Goal: Information Seeking & Learning: Find specific fact

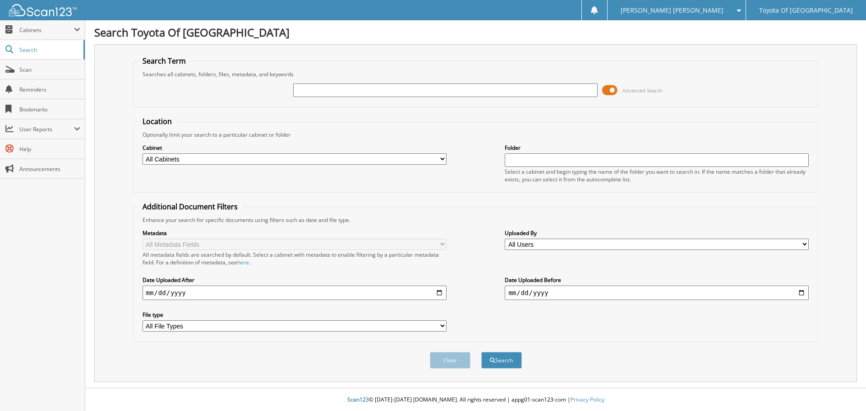
click at [443, 159] on select "All Cabinets ACCOUNTS PAYABLE ACCOUNTS RECEIVABLE BANKS RECS cancellations CAR …" at bounding box center [295, 158] width 304 height 11
select select "1627"
click at [143, 153] on select "All Cabinets ACCOUNTS PAYABLE ACCOUNTS RECEIVABLE BANKS RECS cancellations CAR …" at bounding box center [295, 158] width 304 height 11
click at [329, 92] on input "text" at bounding box center [445, 90] width 304 height 14
type input "010449"
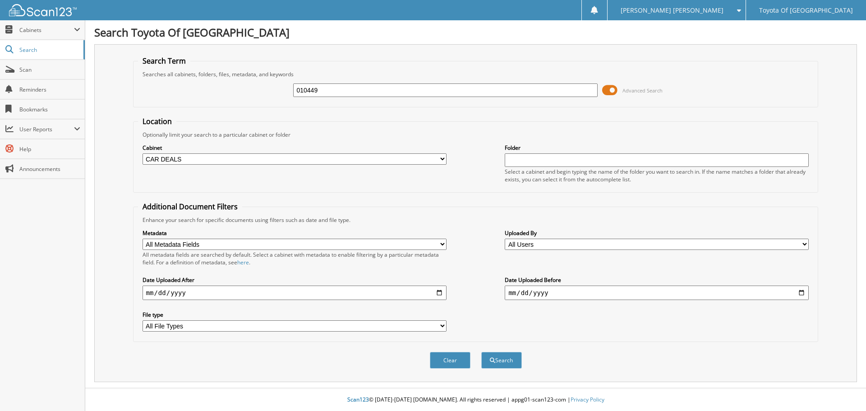
click at [481, 352] on button "Search" at bounding box center [501, 360] width 41 height 17
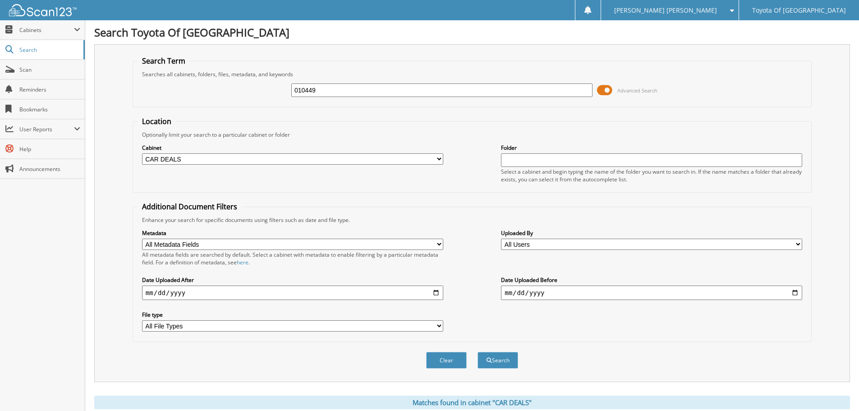
click at [478, 352] on button "Search" at bounding box center [498, 360] width 41 height 17
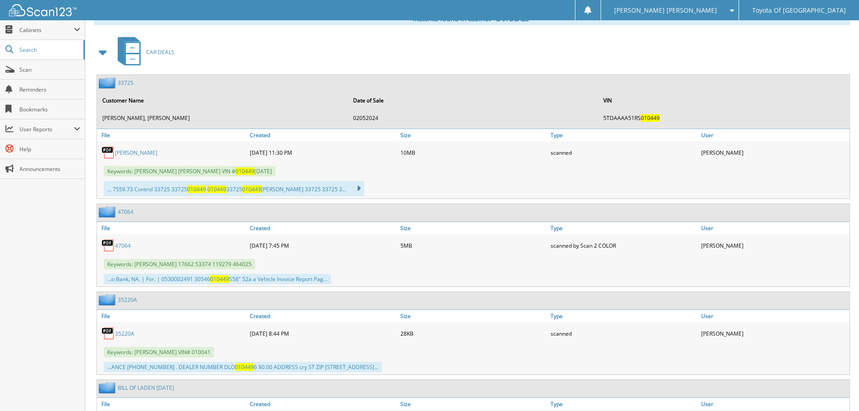
scroll to position [406, 0]
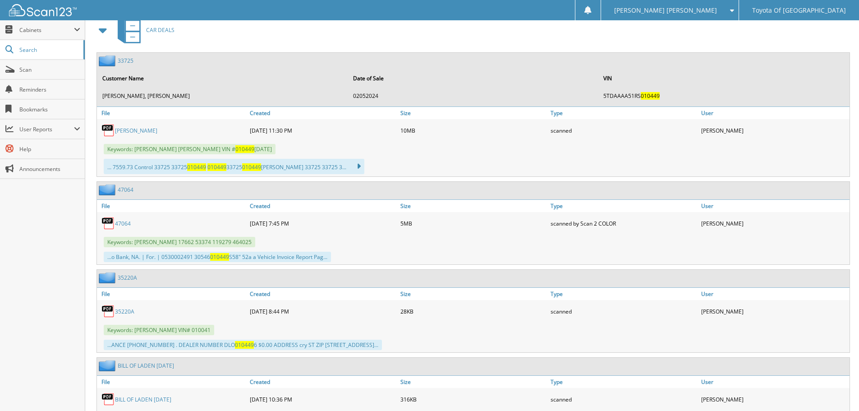
click at [157, 132] on link "HAILEY DENISON LEWIS" at bounding box center [136, 131] width 42 height 8
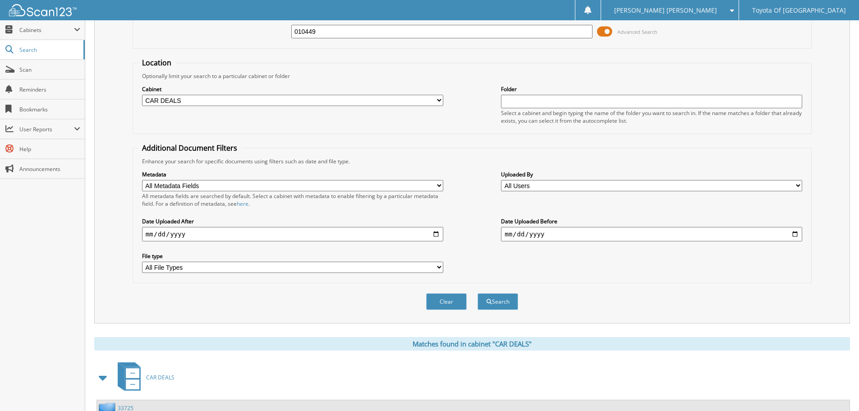
scroll to position [0, 0]
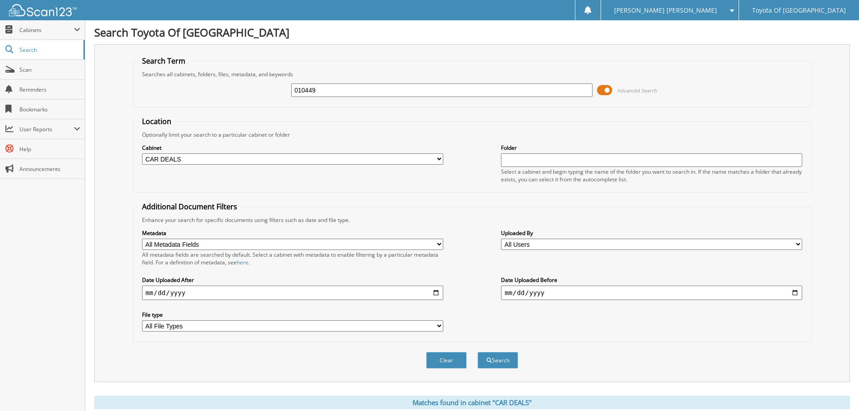
click at [438, 157] on select "All Cabinets ACCOUNTS PAYABLE ACCOUNTS RECEIVABLE BANKS RECS cancellations CAR …" at bounding box center [292, 158] width 301 height 11
select select "1628"
click at [142, 153] on select "All Cabinets ACCOUNTS PAYABLE ACCOUNTS RECEIVABLE BANKS RECS cancellations CAR …" at bounding box center [292, 158] width 301 height 11
drag, startPoint x: 327, startPoint y: 95, endPoint x: 217, endPoint y: 91, distance: 110.2
click at [217, 90] on div "010449 Advanced Search" at bounding box center [472, 90] width 669 height 24
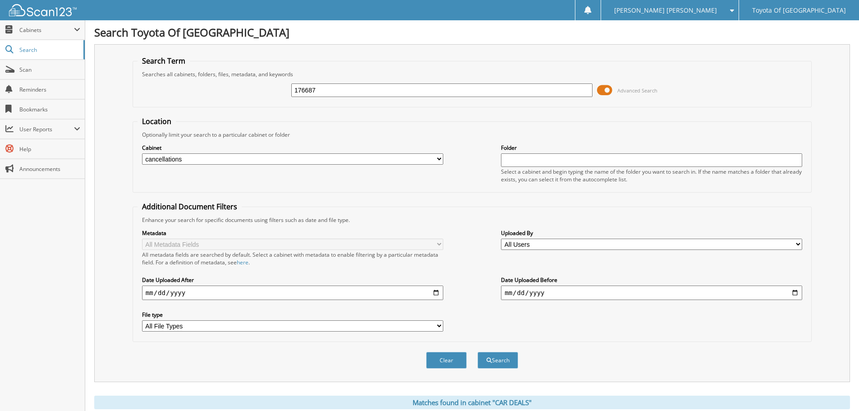
type input "176687"
click at [478, 352] on button "Search" at bounding box center [498, 360] width 41 height 17
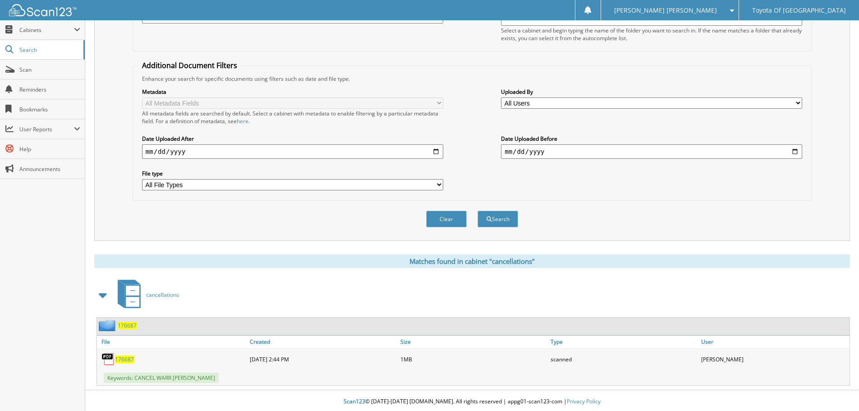
scroll to position [143, 0]
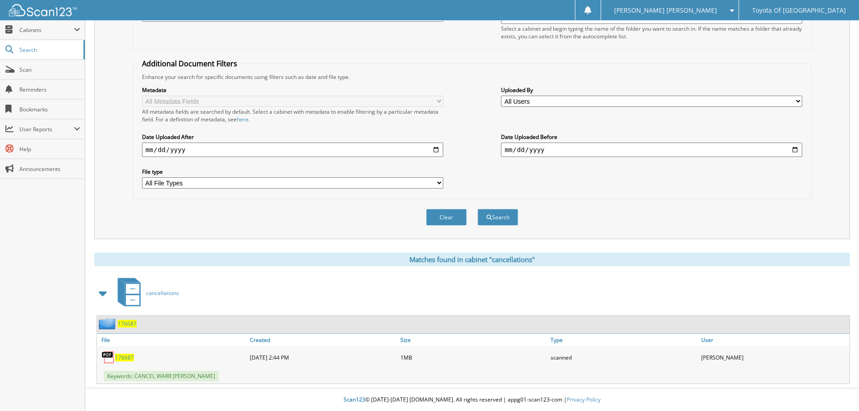
click at [129, 359] on span "176687" at bounding box center [124, 358] width 19 height 8
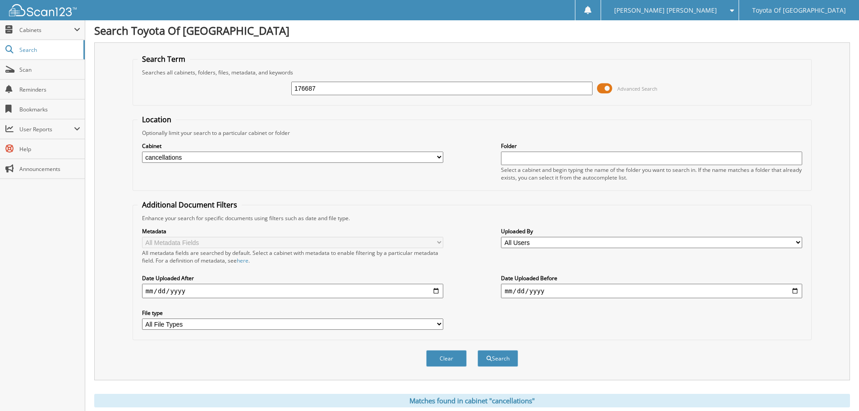
scroll to position [0, 0]
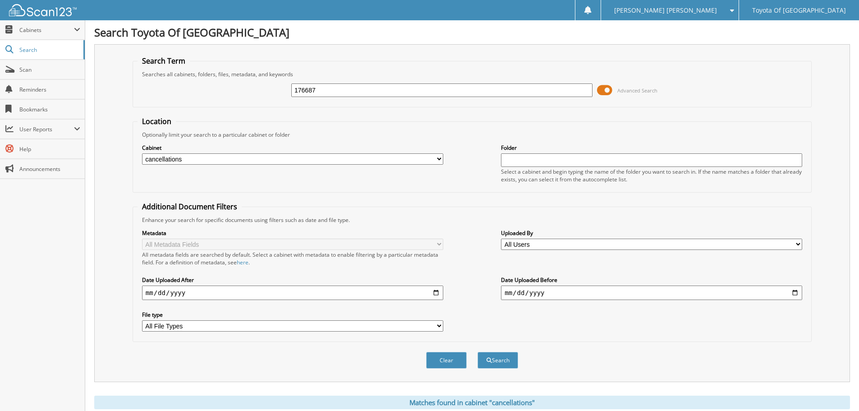
drag, startPoint x: 323, startPoint y: 89, endPoint x: 250, endPoint y: 81, distance: 73.1
click at [250, 81] on div "176687 Advanced Search" at bounding box center [472, 90] width 669 height 24
type input "236258"
click at [478, 352] on button "Search" at bounding box center [498, 360] width 41 height 17
click at [438, 158] on select "All Cabinets ACCOUNTS PAYABLE ACCOUNTS RECEIVABLE BANKS RECS cancellations CAR …" at bounding box center [292, 158] width 301 height 11
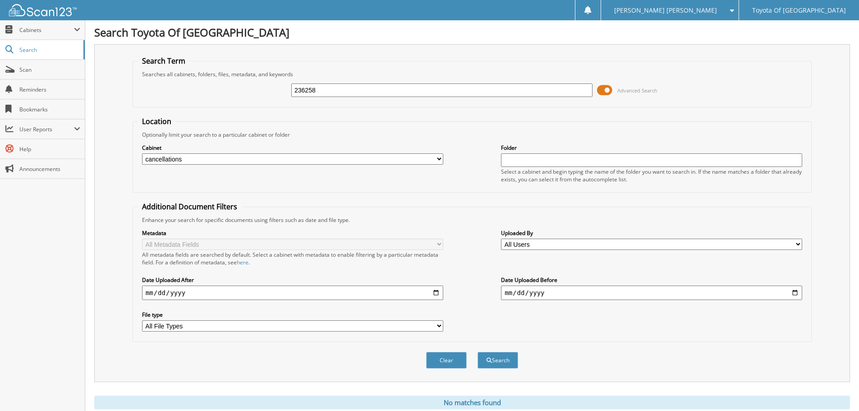
select select "1627"
click at [142, 153] on select "All Cabinets ACCOUNTS PAYABLE ACCOUNTS RECEIVABLE BANKS RECS cancellations CAR …" at bounding box center [292, 158] width 301 height 11
click at [494, 363] on button "Search" at bounding box center [498, 360] width 41 height 17
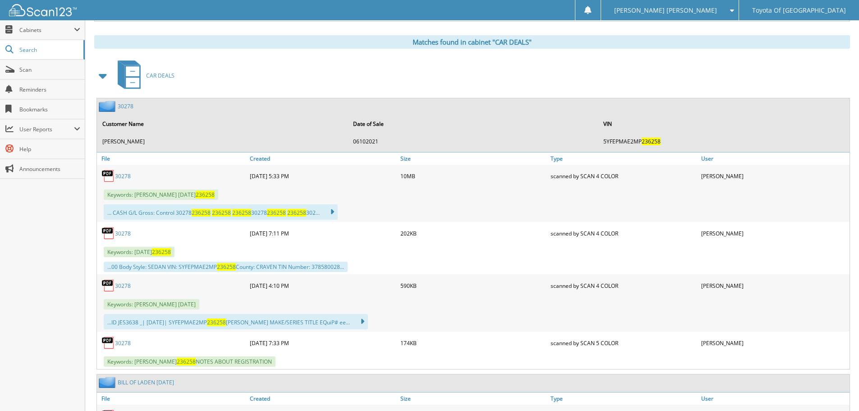
scroll to position [361, 0]
click at [126, 178] on link "30278" at bounding box center [123, 176] width 16 height 8
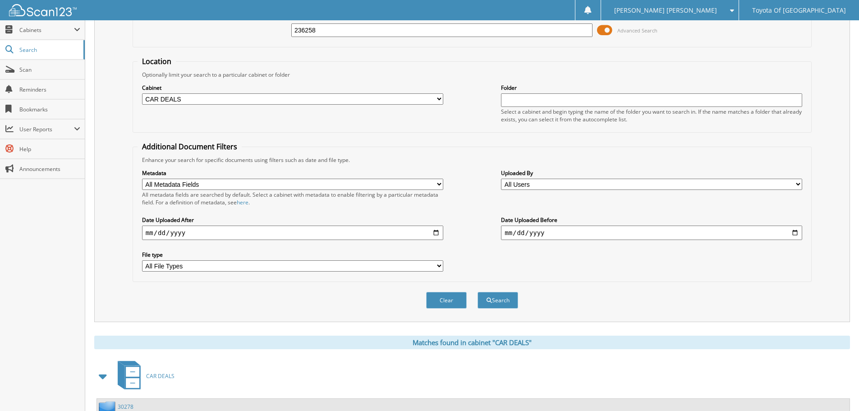
scroll to position [0, 0]
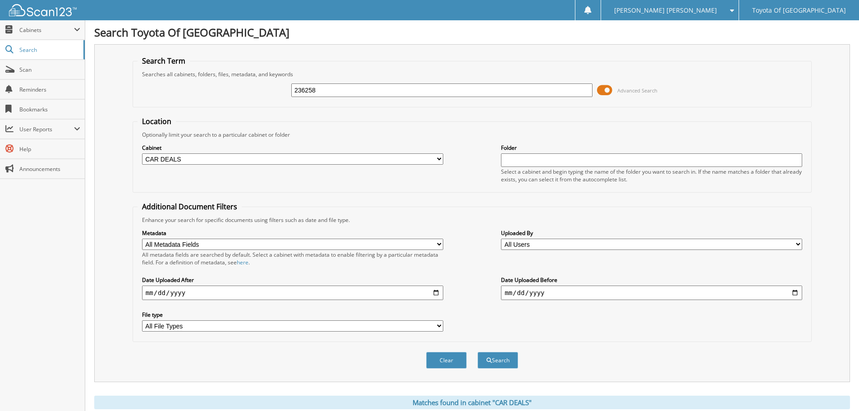
click at [437, 157] on select "All Cabinets ACCOUNTS PAYABLE ACCOUNTS RECEIVABLE BANKS RECS cancellations CAR …" at bounding box center [292, 158] width 301 height 11
select select "1628"
click at [142, 153] on select "All Cabinets ACCOUNTS PAYABLE ACCOUNTS RECEIVABLE BANKS RECS cancellations CAR …" at bounding box center [292, 158] width 301 height 11
drag, startPoint x: 322, startPoint y: 86, endPoint x: 167, endPoint y: 65, distance: 155.7
click at [167, 65] on fieldset "Search Term Searches all cabinets, folders, files, metadata, and keywords 23625…" at bounding box center [472, 81] width 679 height 51
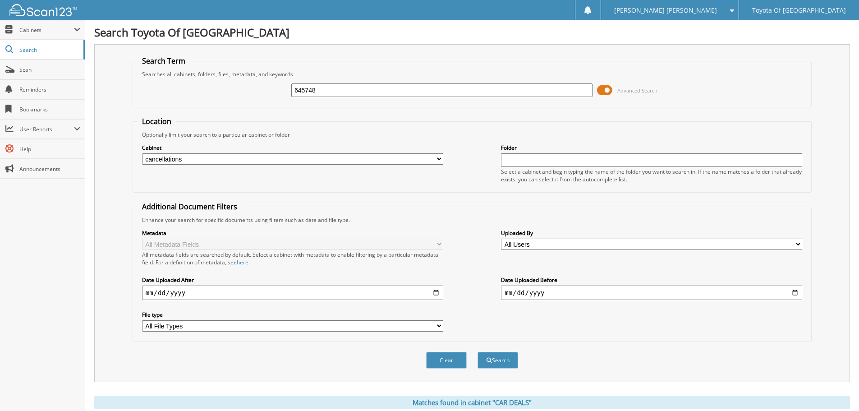
type input "645748"
click at [478, 352] on button "Search" at bounding box center [498, 360] width 41 height 17
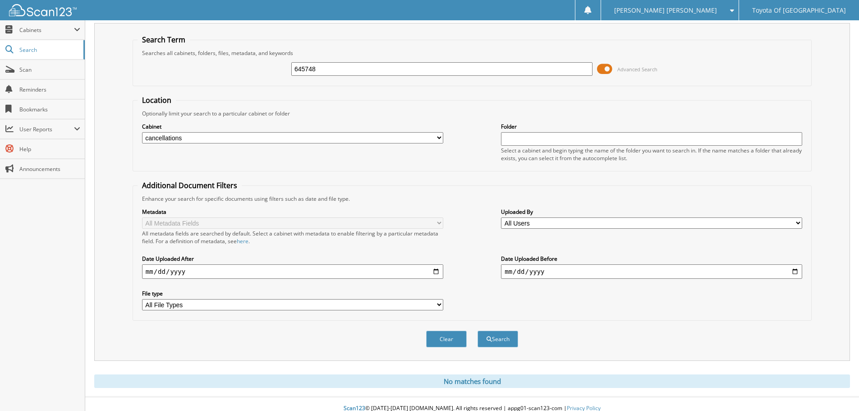
scroll to position [30, 0]
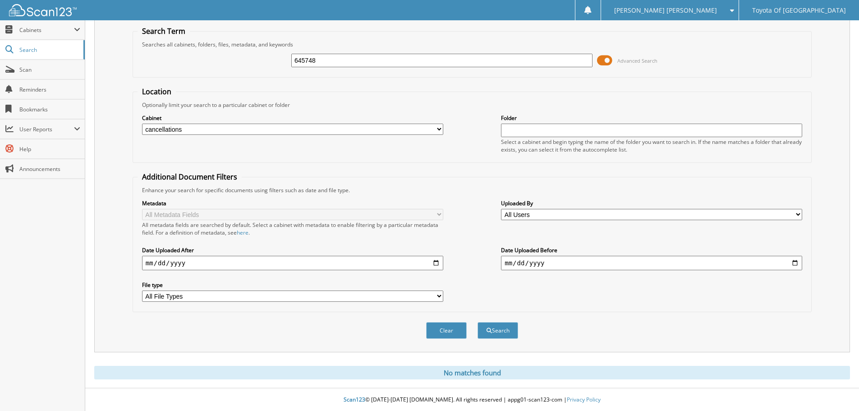
click at [440, 129] on select "All Cabinets ACCOUNTS PAYABLE ACCOUNTS RECEIVABLE BANKS RECS cancellations CAR …" at bounding box center [292, 129] width 301 height 11
select select "1627"
click at [142, 124] on select "All Cabinets ACCOUNTS PAYABLE ACCOUNTS RECEIVABLE BANKS RECS cancellations CAR …" at bounding box center [292, 129] width 301 height 11
click at [506, 332] on button "Search" at bounding box center [498, 330] width 41 height 17
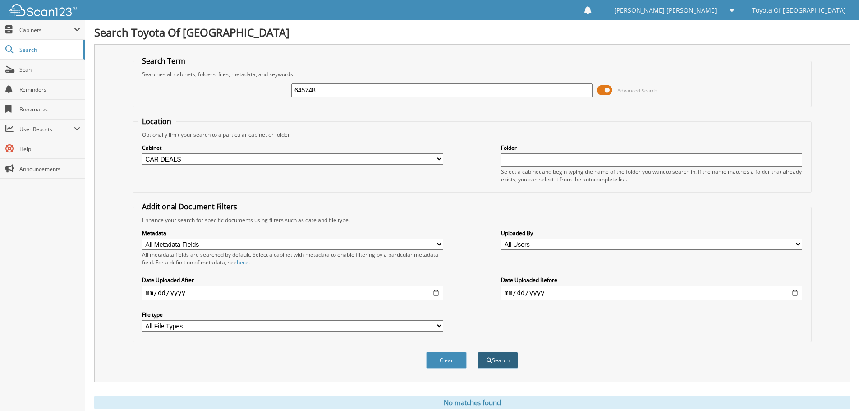
click at [501, 359] on button "Search" at bounding box center [498, 360] width 41 height 17
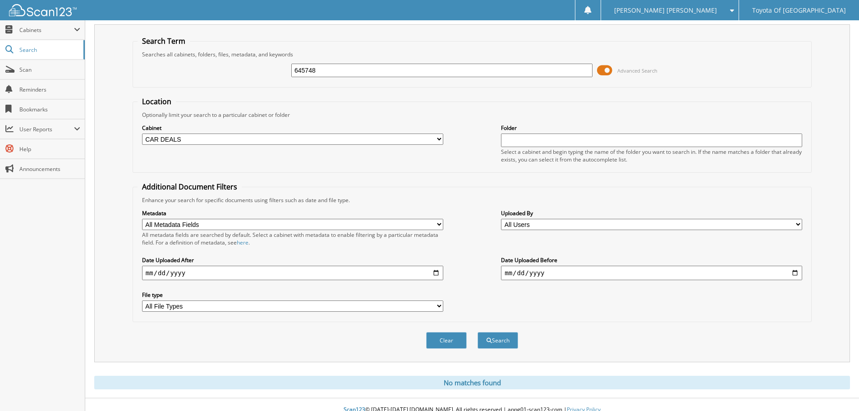
scroll to position [30, 0]
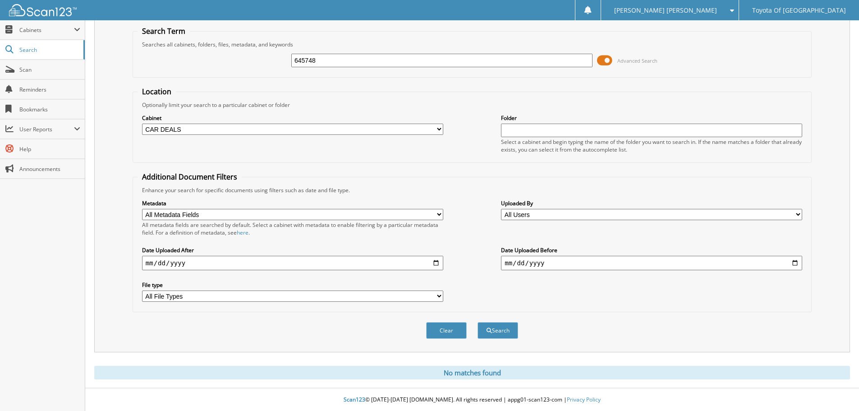
click at [320, 58] on input "645748" at bounding box center [441, 61] width 301 height 14
click at [438, 129] on select "All Cabinets ACCOUNTS PAYABLE ACCOUNTS RECEIVABLE BANKS RECS cancellations CAR …" at bounding box center [292, 129] width 301 height 11
select select "1628"
click at [142, 124] on select "All Cabinets ACCOUNTS PAYABLE ACCOUNTS RECEIVABLE BANKS RECS cancellations CAR …" at bounding box center [292, 129] width 301 height 11
click at [504, 332] on button "Search" at bounding box center [498, 330] width 41 height 17
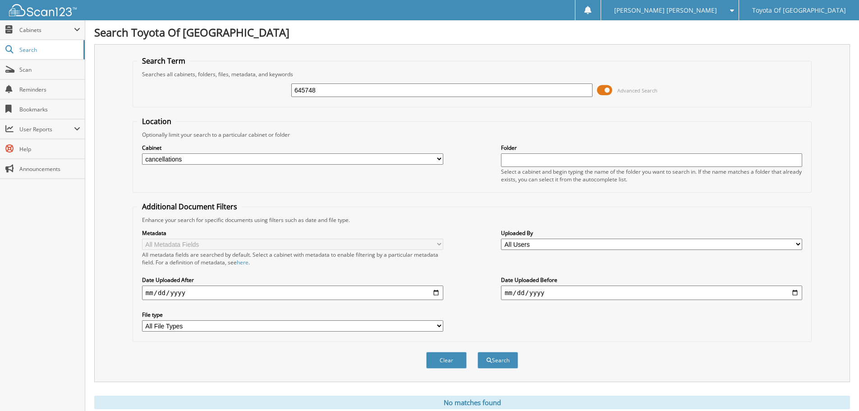
scroll to position [30, 0]
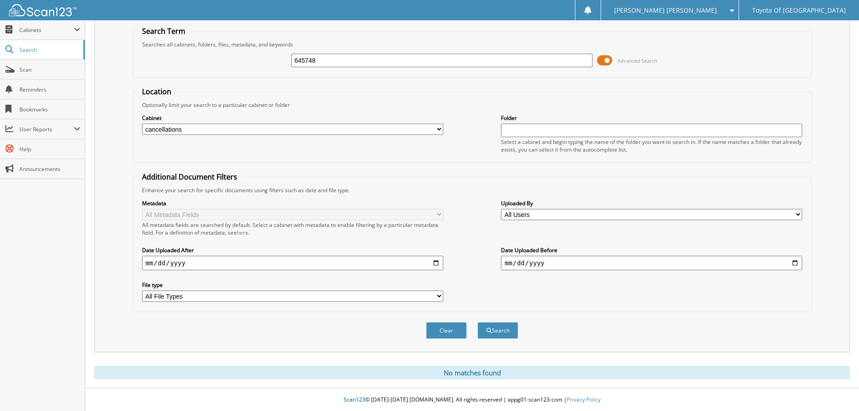
drag, startPoint x: 330, startPoint y: 61, endPoint x: 215, endPoint y: 41, distance: 116.8
click at [217, 42] on fieldset "Search Term Searches all cabinets, folders, files, metadata, and keywords 64574…" at bounding box center [472, 51] width 679 height 51
type input "166067"
click at [478, 322] on button "Search" at bounding box center [498, 330] width 41 height 17
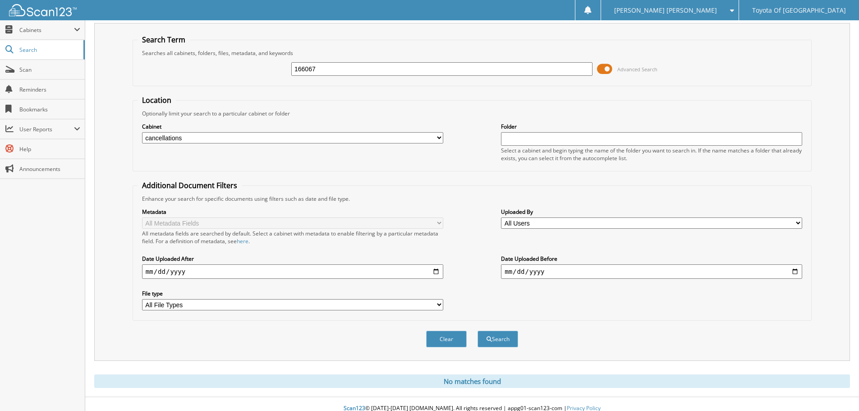
scroll to position [30, 0]
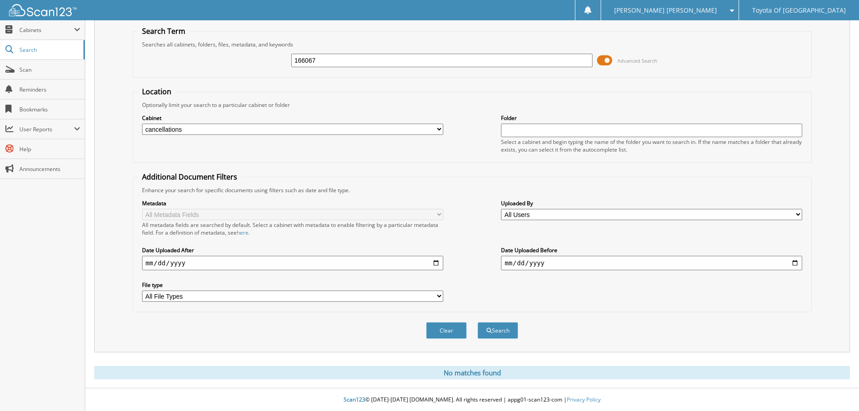
click at [438, 129] on select "All Cabinets ACCOUNTS PAYABLE ACCOUNTS RECEIVABLE BANKS RECS cancellations CAR …" at bounding box center [292, 129] width 301 height 11
select select "1627"
click at [142, 124] on select "All Cabinets ACCOUNTS PAYABLE ACCOUNTS RECEIVABLE BANKS RECS cancellations CAR …" at bounding box center [292, 129] width 301 height 11
click at [508, 333] on button "Search" at bounding box center [498, 330] width 41 height 17
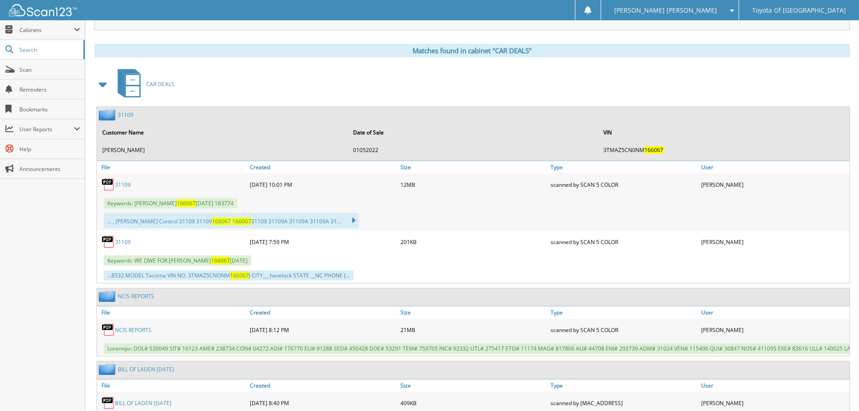
scroll to position [361, 0]
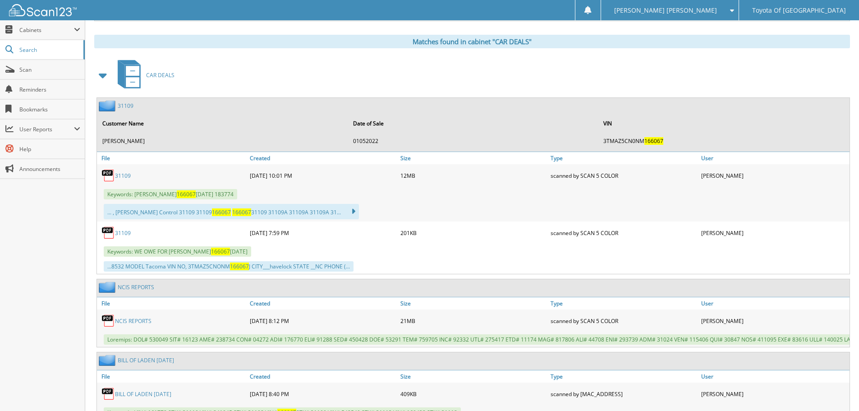
click at [120, 174] on link "31109" at bounding box center [123, 176] width 16 height 8
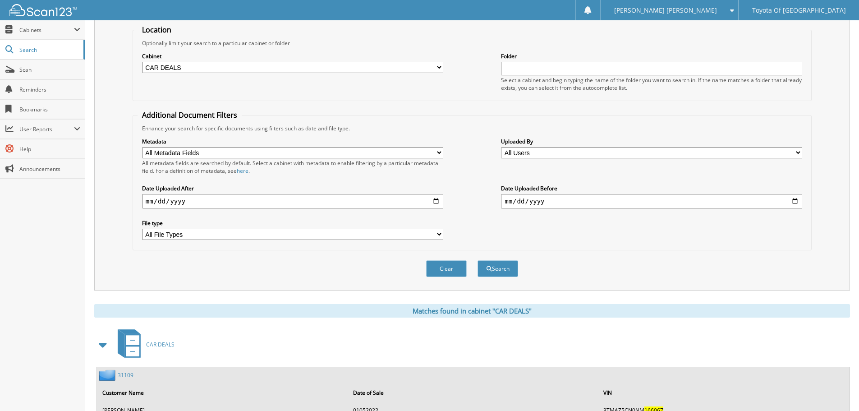
scroll to position [90, 0]
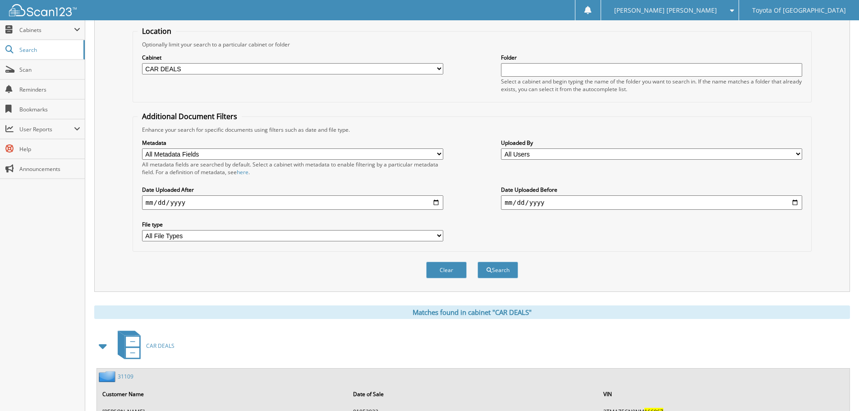
click at [438, 65] on select "All Cabinets ACCOUNTS PAYABLE ACCOUNTS RECEIVABLE BANKS RECS cancellations CAR …" at bounding box center [292, 68] width 301 height 11
select select "1628"
click at [142, 63] on select "All Cabinets ACCOUNTS PAYABLE ACCOUNTS RECEIVABLE BANKS RECS cancellations CAR …" at bounding box center [292, 68] width 301 height 11
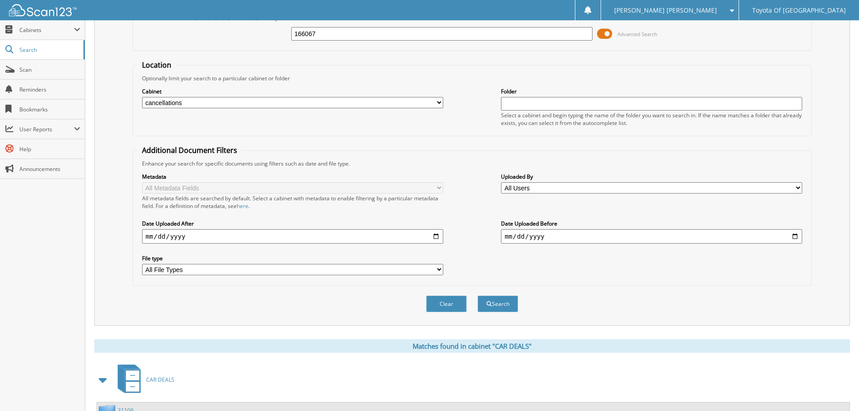
scroll to position [0, 0]
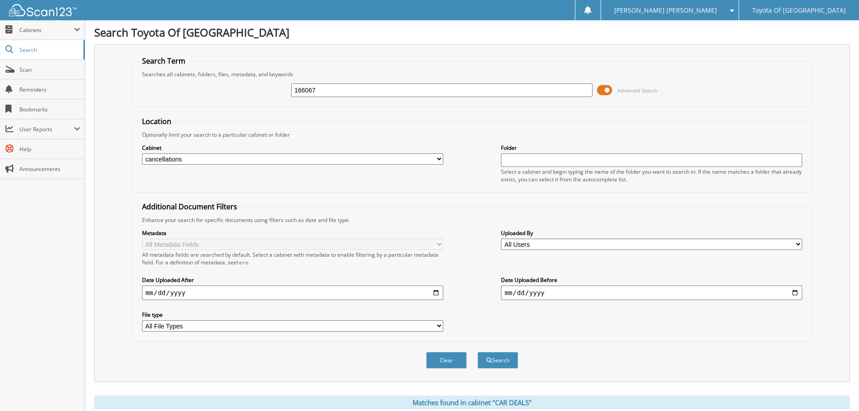
drag, startPoint x: 354, startPoint y: 95, endPoint x: 188, endPoint y: 69, distance: 168.1
click at [188, 70] on fieldset "Search Term Searches all cabinets, folders, files, metadata, and keywords 16606…" at bounding box center [472, 81] width 679 height 51
type input "050853"
click at [478, 352] on button "Search" at bounding box center [498, 360] width 41 height 17
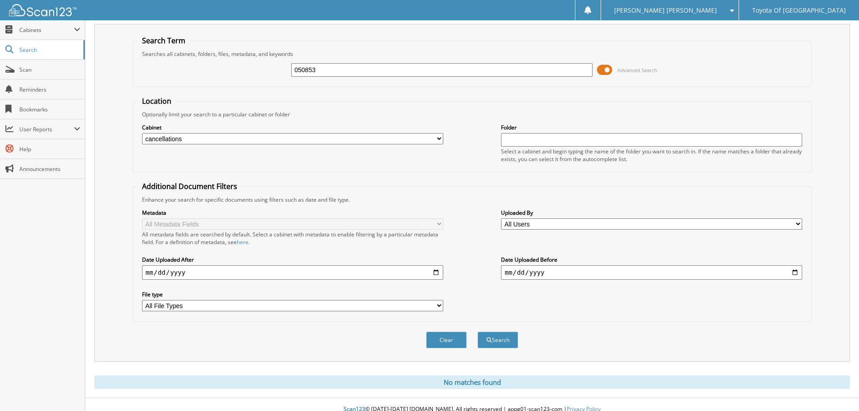
scroll to position [30, 0]
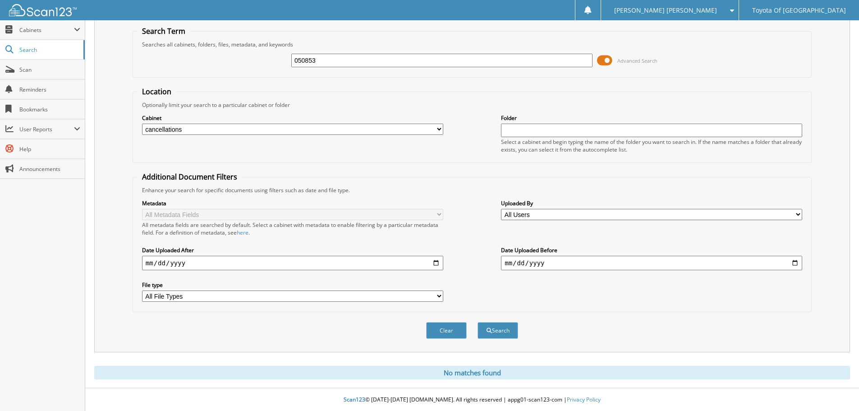
click at [439, 126] on select "All Cabinets ACCOUNTS PAYABLE ACCOUNTS RECEIVABLE BANKS RECS cancellations CAR …" at bounding box center [292, 129] width 301 height 11
select select "1627"
click at [142, 124] on select "All Cabinets ACCOUNTS PAYABLE ACCOUNTS RECEIVABLE BANKS RECS cancellations CAR …" at bounding box center [292, 129] width 301 height 11
click at [492, 327] on button "Search" at bounding box center [498, 330] width 41 height 17
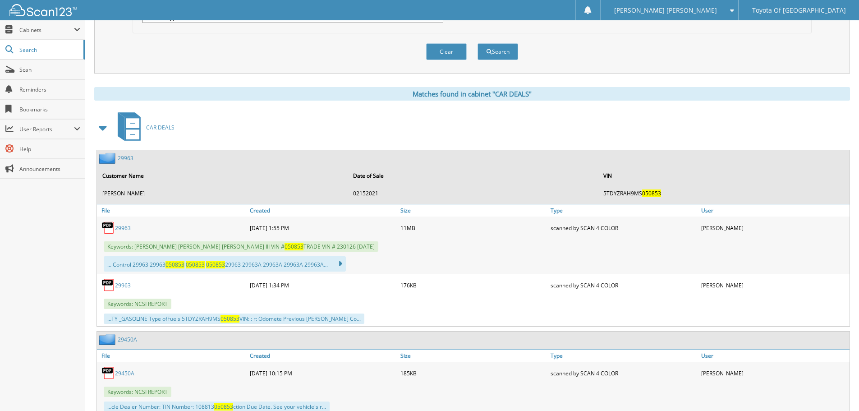
scroll to position [361, 0]
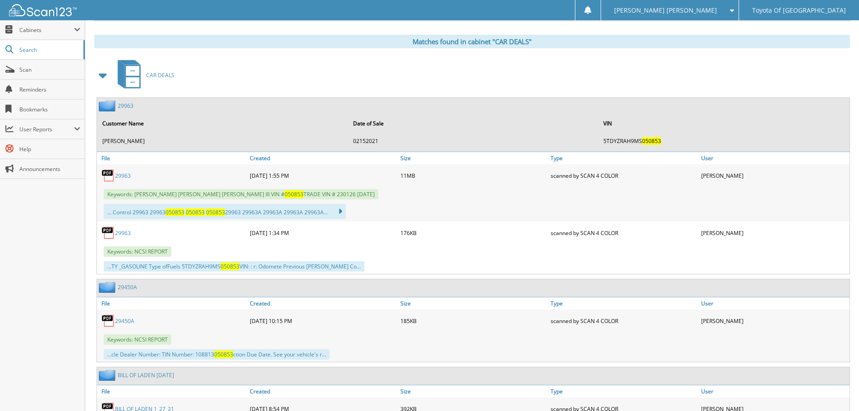
click at [125, 176] on link "29963" at bounding box center [123, 176] width 16 height 8
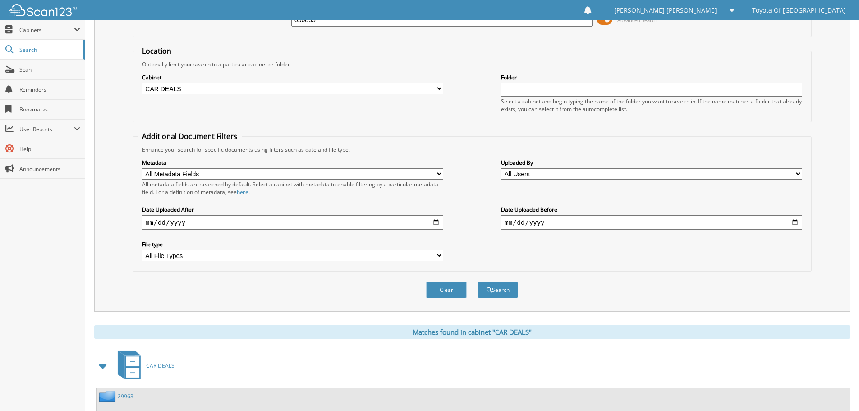
scroll to position [0, 0]
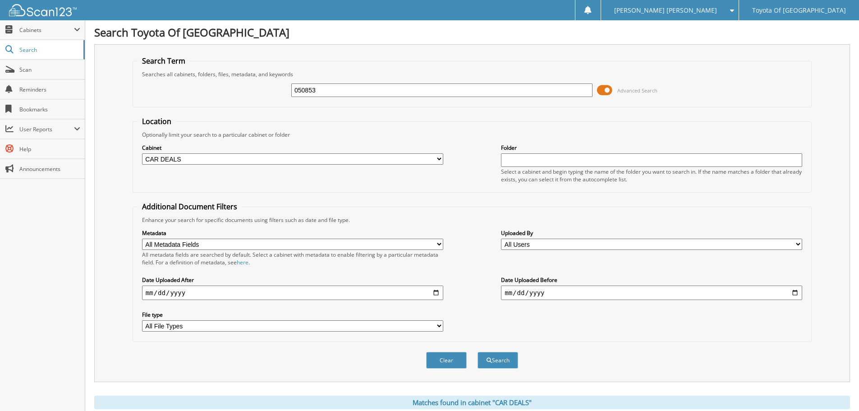
drag, startPoint x: 352, startPoint y: 92, endPoint x: 237, endPoint y: 91, distance: 114.6
click at [237, 91] on div "050853 Advanced Search" at bounding box center [472, 90] width 669 height 24
click at [439, 157] on select "All Cabinets ACCOUNTS PAYABLE ACCOUNTS RECEIVABLE BANKS RECS cancellations CAR …" at bounding box center [292, 158] width 301 height 11
select select "1628"
click at [142, 153] on select "All Cabinets ACCOUNTS PAYABLE ACCOUNTS RECEIVABLE BANKS RECS cancellations CAR …" at bounding box center [292, 158] width 301 height 11
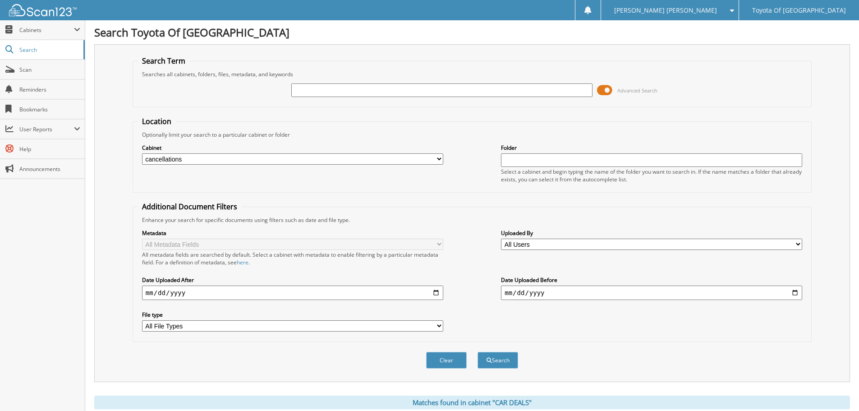
click at [331, 85] on input "text" at bounding box center [441, 90] width 301 height 14
type input "149476"
click at [478, 352] on button "Search" at bounding box center [498, 360] width 41 height 17
click at [441, 159] on select "All Cabinets ACCOUNTS PAYABLE ACCOUNTS RECEIVABLE BANKS RECS cancellations CAR …" at bounding box center [292, 158] width 301 height 11
select select "1627"
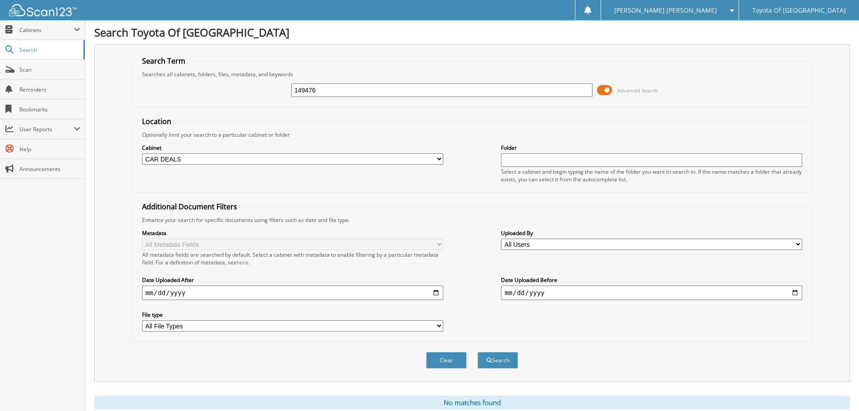
click at [142, 153] on select "All Cabinets ACCOUNTS PAYABLE ACCOUNTS RECEIVABLE BANKS RECS cancellations CAR …" at bounding box center [292, 158] width 301 height 11
click at [504, 363] on button "Search" at bounding box center [498, 360] width 41 height 17
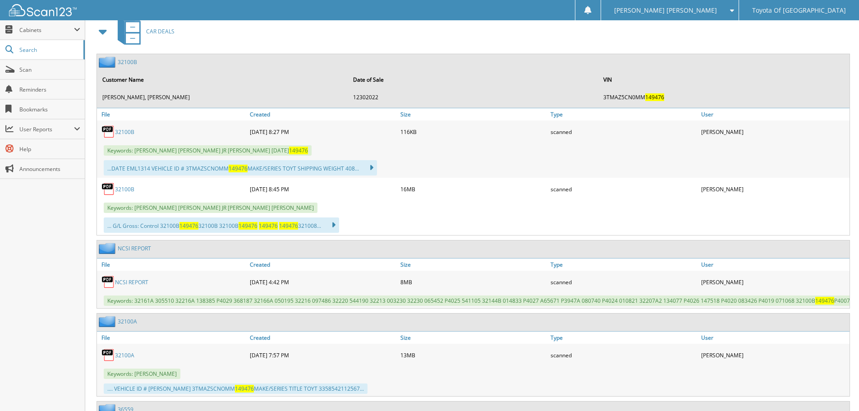
scroll to position [406, 0]
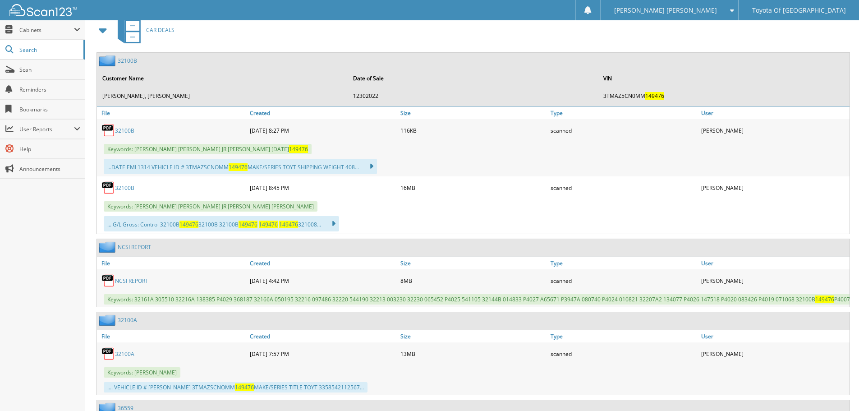
click at [122, 132] on link "32100B" at bounding box center [124, 131] width 19 height 8
click at [119, 189] on link "32100B" at bounding box center [124, 188] width 19 height 8
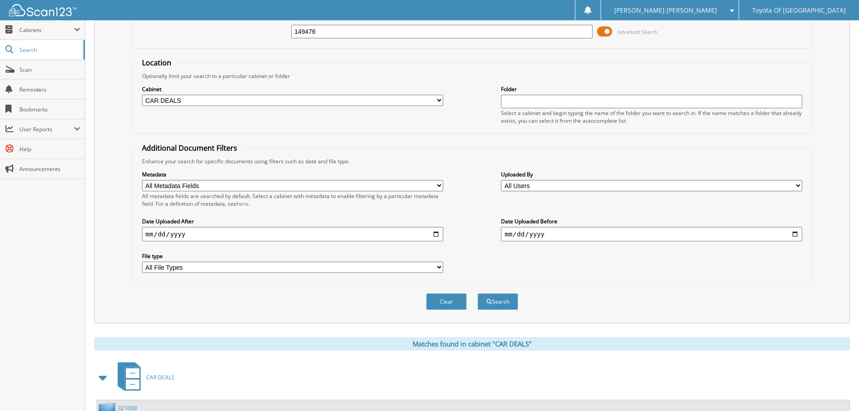
scroll to position [0, 0]
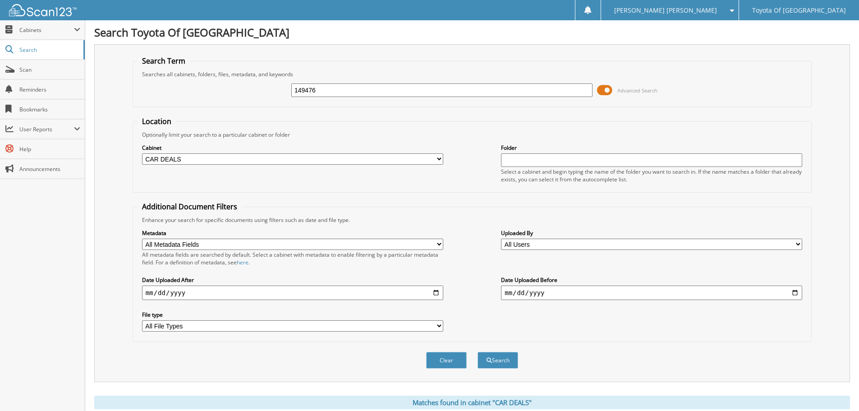
click at [438, 157] on select "All Cabinets ACCOUNTS PAYABLE ACCOUNTS RECEIVABLE BANKS RECS cancellations CAR …" at bounding box center [292, 158] width 301 height 11
select select "1628"
click at [142, 153] on select "All Cabinets ACCOUNTS PAYABLE ACCOUNTS RECEIVABLE BANKS RECS cancellations CAR …" at bounding box center [292, 158] width 301 height 11
drag, startPoint x: 334, startPoint y: 92, endPoint x: 143, endPoint y: 67, distance: 192.4
click at [152, 66] on fieldset "Search Term Searches all cabinets, folders, files, metadata, and keywords 14947…" at bounding box center [472, 81] width 679 height 51
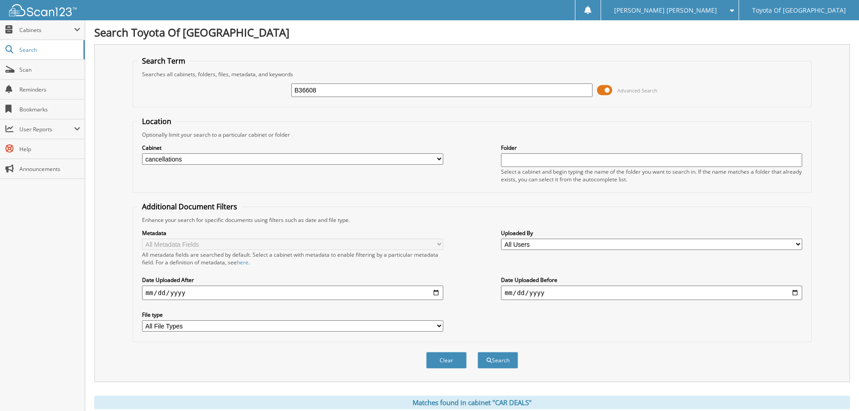
type input "B36608"
click at [478, 352] on button "Search" at bounding box center [498, 360] width 41 height 17
click at [441, 159] on select "All Cabinets ACCOUNTS PAYABLE ACCOUNTS RECEIVABLE BANKS RECS cancellations CAR …" at bounding box center [292, 158] width 301 height 11
select select "1627"
click at [142, 153] on select "All Cabinets ACCOUNTS PAYABLE ACCOUNTS RECEIVABLE BANKS RECS cancellations CAR …" at bounding box center [292, 158] width 301 height 11
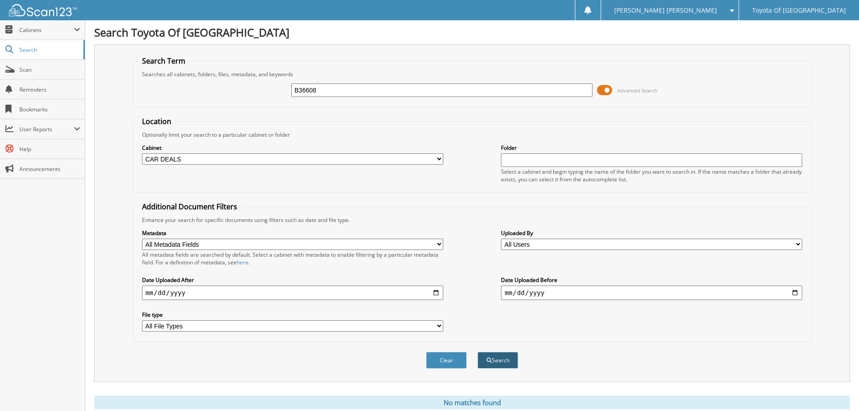
click at [508, 367] on button "Search" at bounding box center [498, 360] width 41 height 17
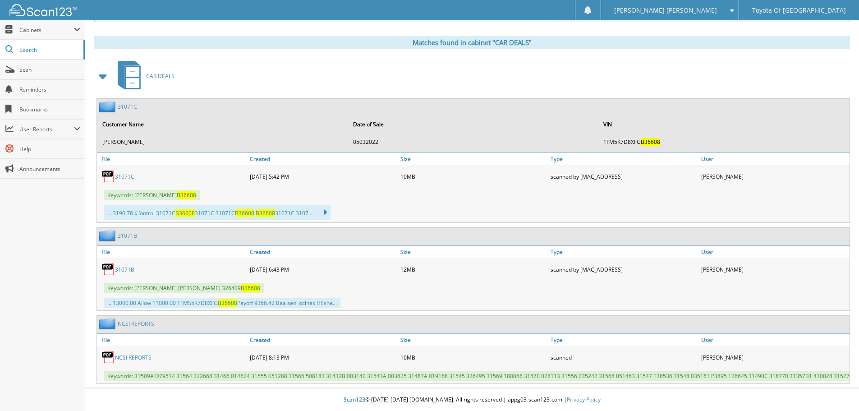
scroll to position [367, 0]
click at [126, 173] on link "31071C" at bounding box center [124, 177] width 19 height 8
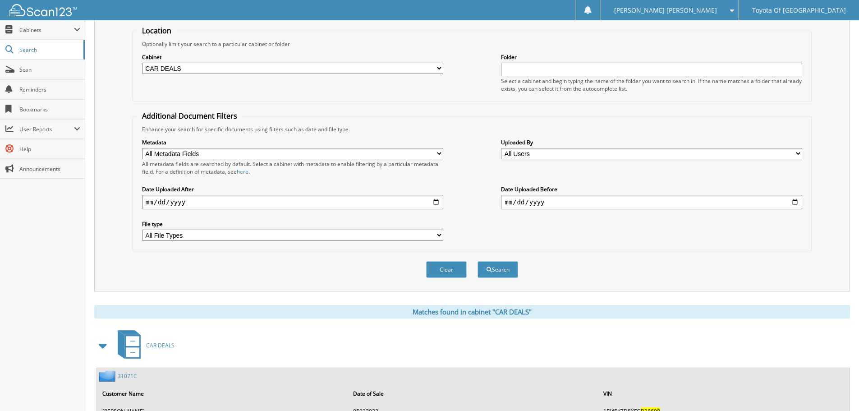
scroll to position [0, 0]
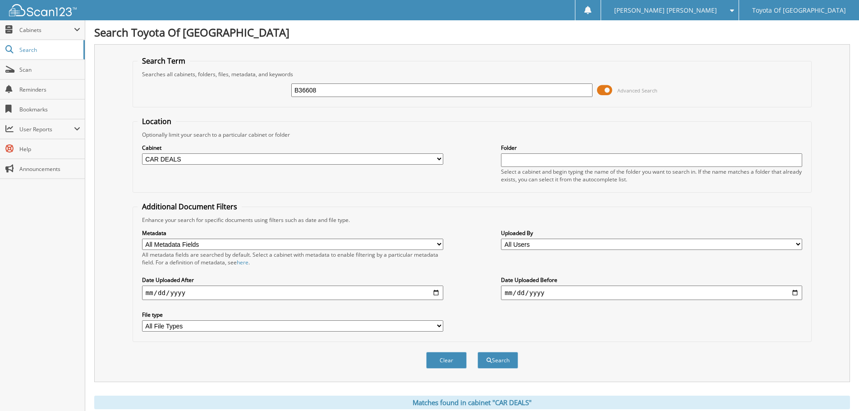
click at [439, 157] on select "All Cabinets ACCOUNTS PAYABLE ACCOUNTS RECEIVABLE BANKS RECS cancellations CAR …" at bounding box center [292, 158] width 301 height 11
select select "1628"
click at [142, 153] on select "All Cabinets ACCOUNTS PAYABLE ACCOUNTS RECEIVABLE BANKS RECS cancellations CAR …" at bounding box center [292, 158] width 301 height 11
drag, startPoint x: 336, startPoint y: 94, endPoint x: 197, endPoint y: 86, distance: 139.6
click at [197, 86] on div "B36608 Advanced Search" at bounding box center [472, 90] width 669 height 24
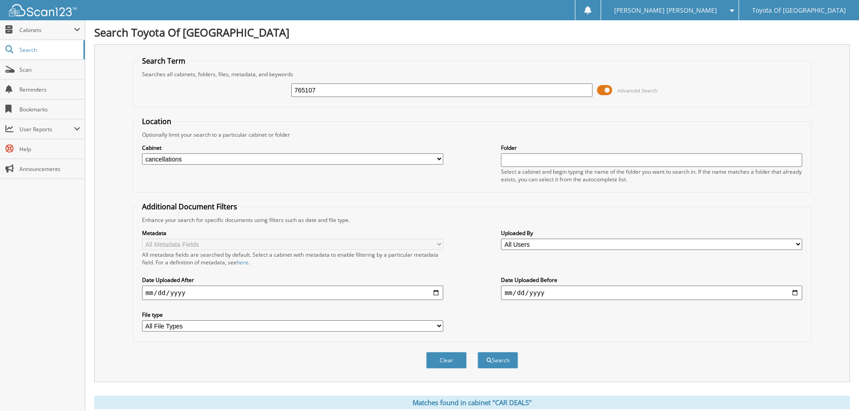
type input "765107"
click at [478, 352] on button "Search" at bounding box center [498, 360] width 41 height 17
click at [438, 161] on select "All Cabinets ACCOUNTS PAYABLE ACCOUNTS RECEIVABLE BANKS RECS cancellations CAR …" at bounding box center [292, 158] width 301 height 11
select select "1627"
click at [142, 153] on select "All Cabinets ACCOUNTS PAYABLE ACCOUNTS RECEIVABLE BANKS RECS cancellations CAR …" at bounding box center [292, 158] width 301 height 11
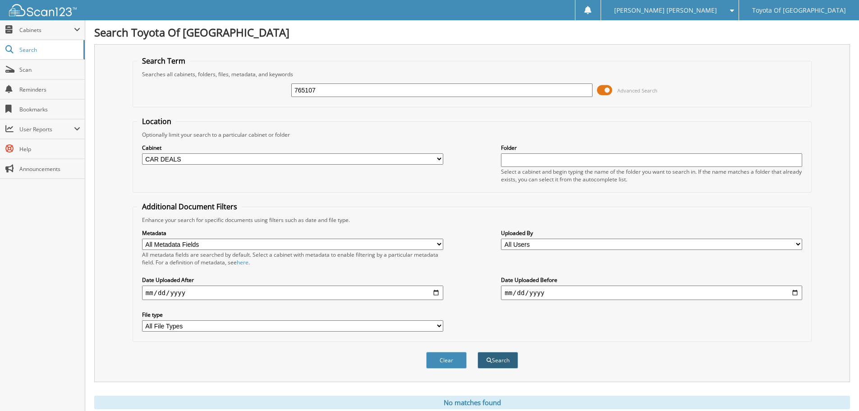
click at [496, 363] on button "Search" at bounding box center [498, 360] width 41 height 17
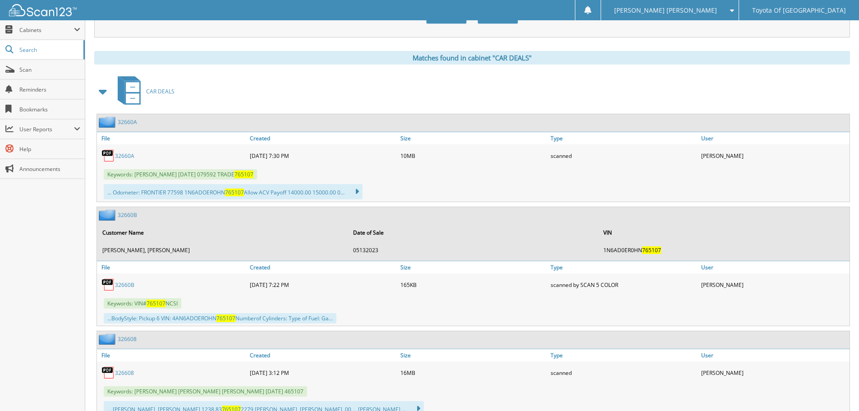
scroll to position [380, 0]
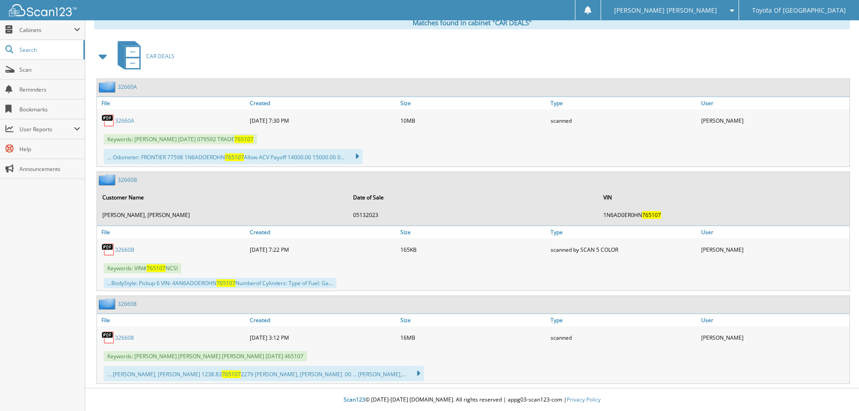
click at [125, 337] on link "326608" at bounding box center [124, 338] width 19 height 8
drag, startPoint x: 125, startPoint y: 337, endPoint x: 332, endPoint y: 341, distance: 206.6
click at [332, 341] on div "[DATE] 3:12 PM" at bounding box center [323, 337] width 151 height 18
click at [126, 336] on link "326608" at bounding box center [124, 338] width 19 height 8
click at [120, 337] on link "326608" at bounding box center [124, 338] width 19 height 8
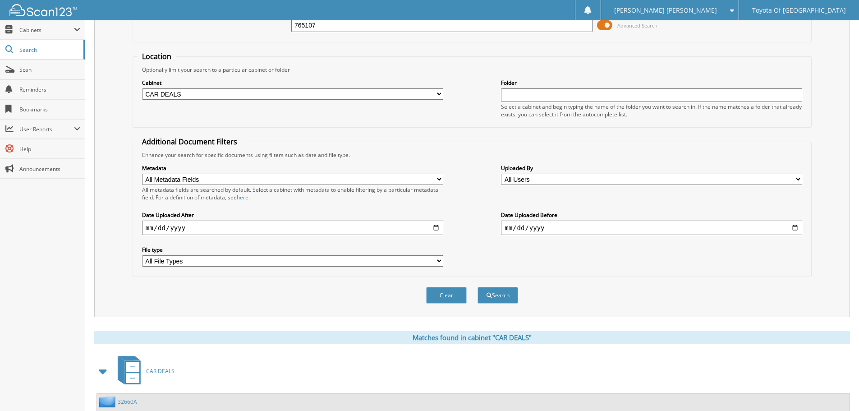
scroll to position [0, 0]
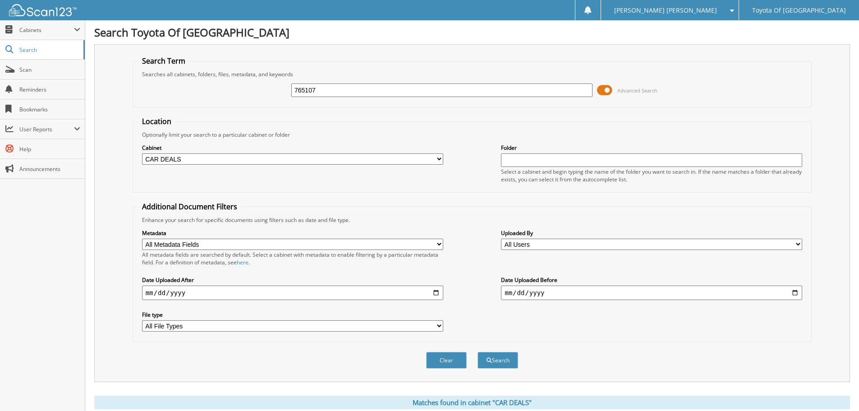
click at [436, 157] on select "All Cabinets ACCOUNTS PAYABLE ACCOUNTS RECEIVABLE BANKS RECS cancellations CAR …" at bounding box center [292, 158] width 301 height 11
select select "1628"
click at [142, 153] on select "All Cabinets ACCOUNTS PAYABLE ACCOUNTS RECEIVABLE BANKS RECS cancellations CAR …" at bounding box center [292, 158] width 301 height 11
drag, startPoint x: 321, startPoint y: 88, endPoint x: 264, endPoint y: 89, distance: 56.4
click at [264, 89] on div "765107 Advanced Search" at bounding box center [472, 90] width 669 height 24
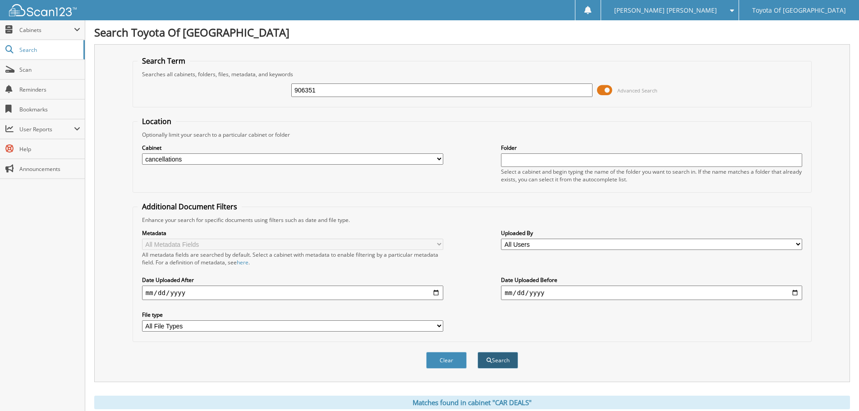
type input "906351"
click at [504, 360] on button "Search" at bounding box center [498, 360] width 41 height 17
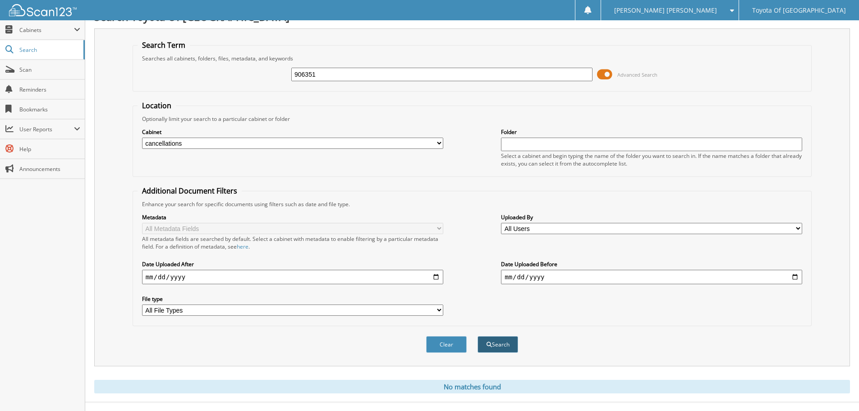
scroll to position [30, 0]
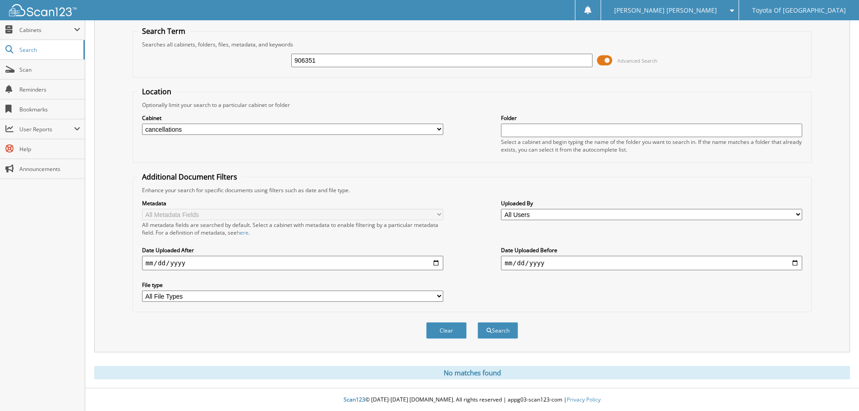
click at [438, 127] on select "All Cabinets ACCOUNTS PAYABLE ACCOUNTS RECEIVABLE BANKS RECS cancellations CAR …" at bounding box center [292, 129] width 301 height 11
select select "1627"
click at [142, 124] on select "All Cabinets ACCOUNTS PAYABLE ACCOUNTS RECEIVABLE BANKS RECS cancellations CAR …" at bounding box center [292, 129] width 301 height 11
click at [493, 332] on button "Search" at bounding box center [498, 330] width 41 height 17
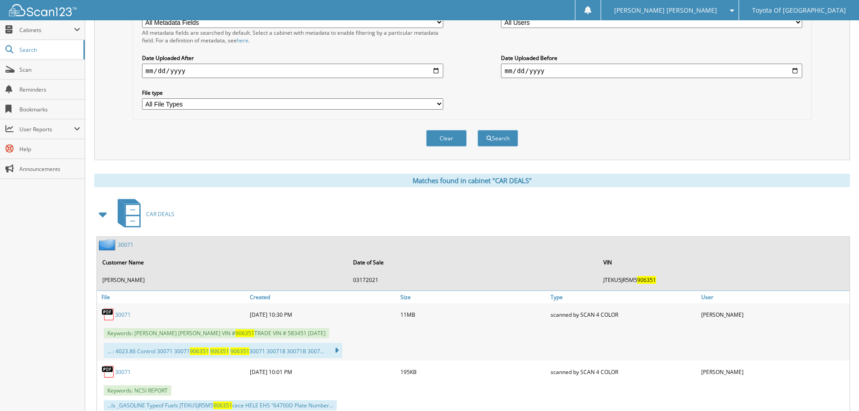
scroll to position [252, 0]
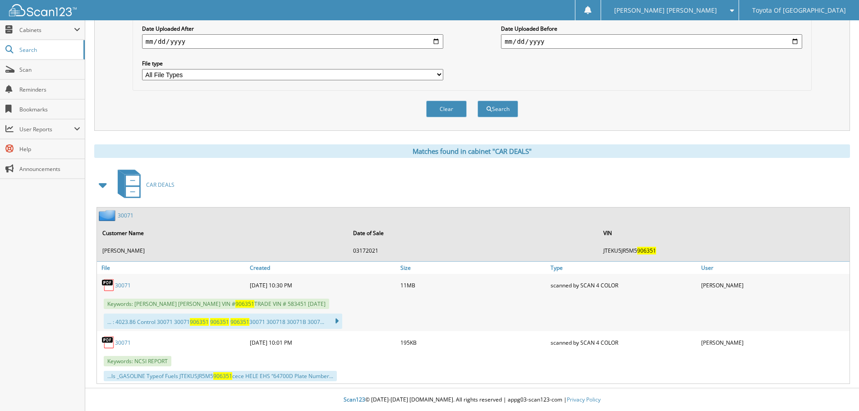
click at [116, 285] on link "30071" at bounding box center [123, 285] width 16 height 8
click at [118, 286] on link "30071" at bounding box center [123, 285] width 16 height 8
